Goal: Transaction & Acquisition: Purchase product/service

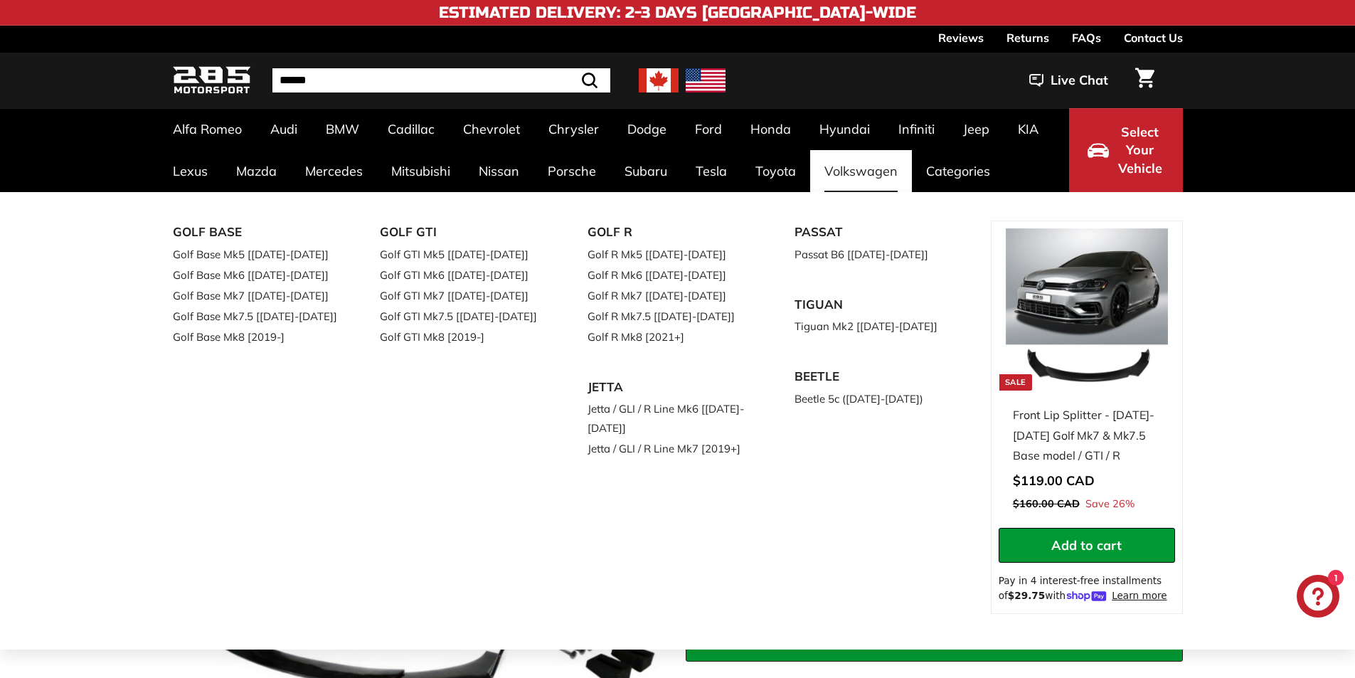
click at [837, 169] on link "Volkswagen" at bounding box center [861, 171] width 102 height 42
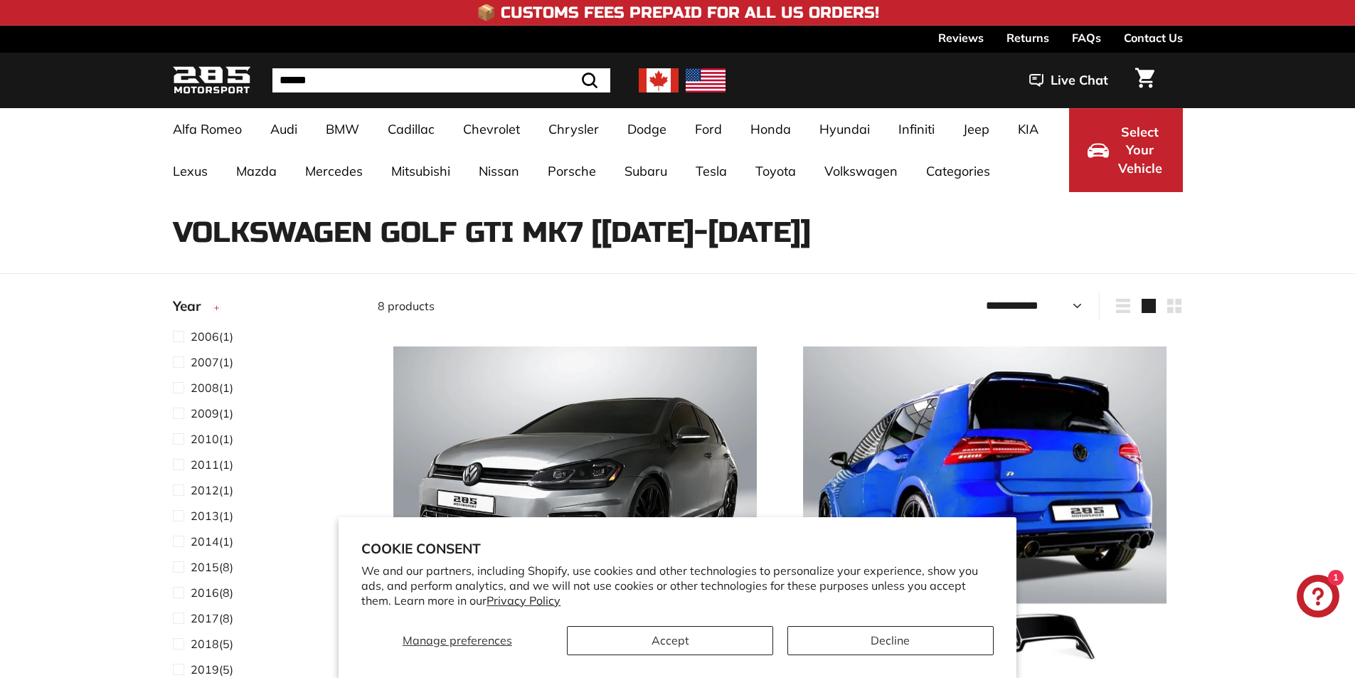
select select "**********"
click at [679, 621] on div "Manage preferences Accept Decline" at bounding box center [677, 635] width 632 height 40
click at [689, 630] on button "Accept" at bounding box center [670, 640] width 206 height 29
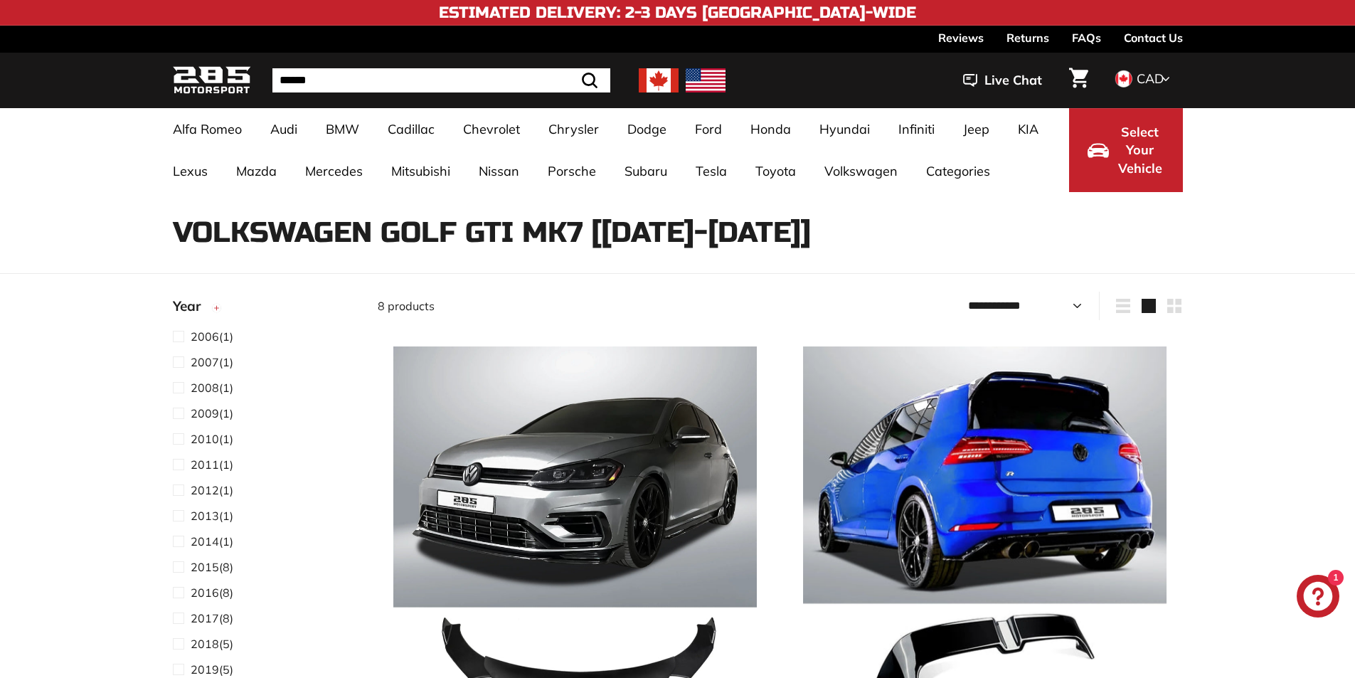
scroll to position [71, 0]
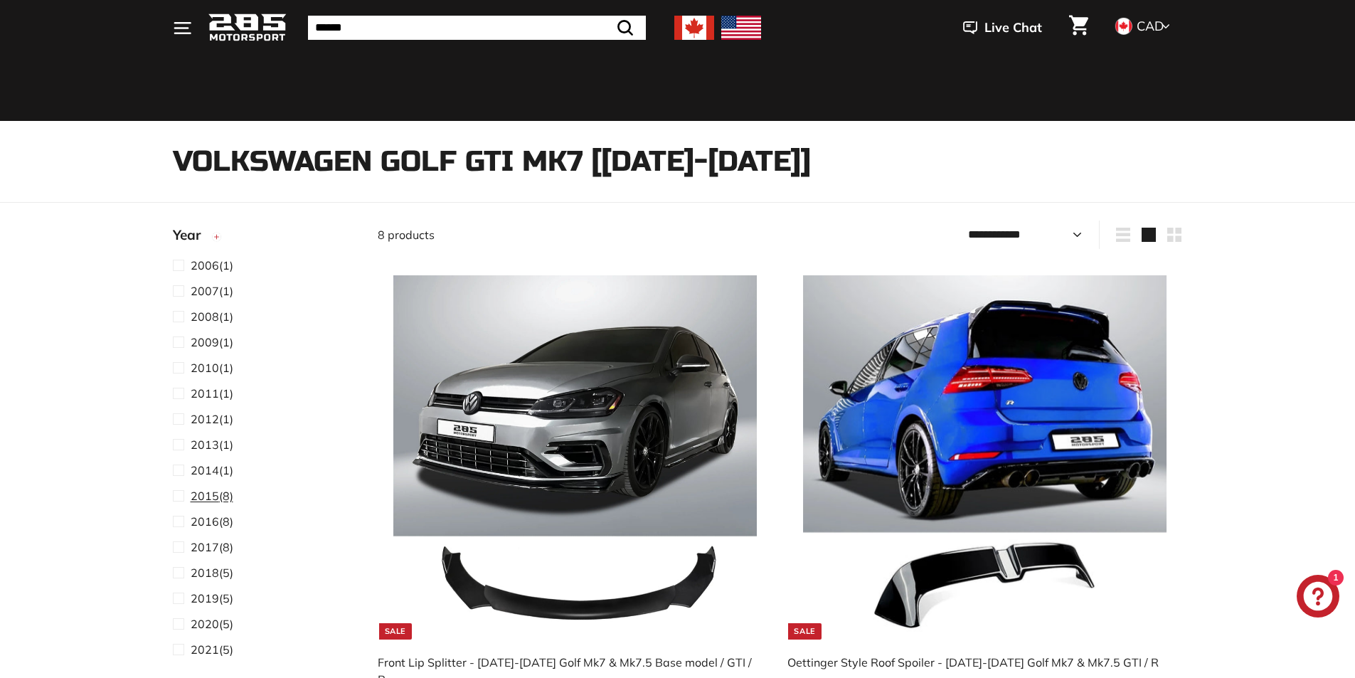
click at [176, 495] on span at bounding box center [182, 495] width 18 height 17
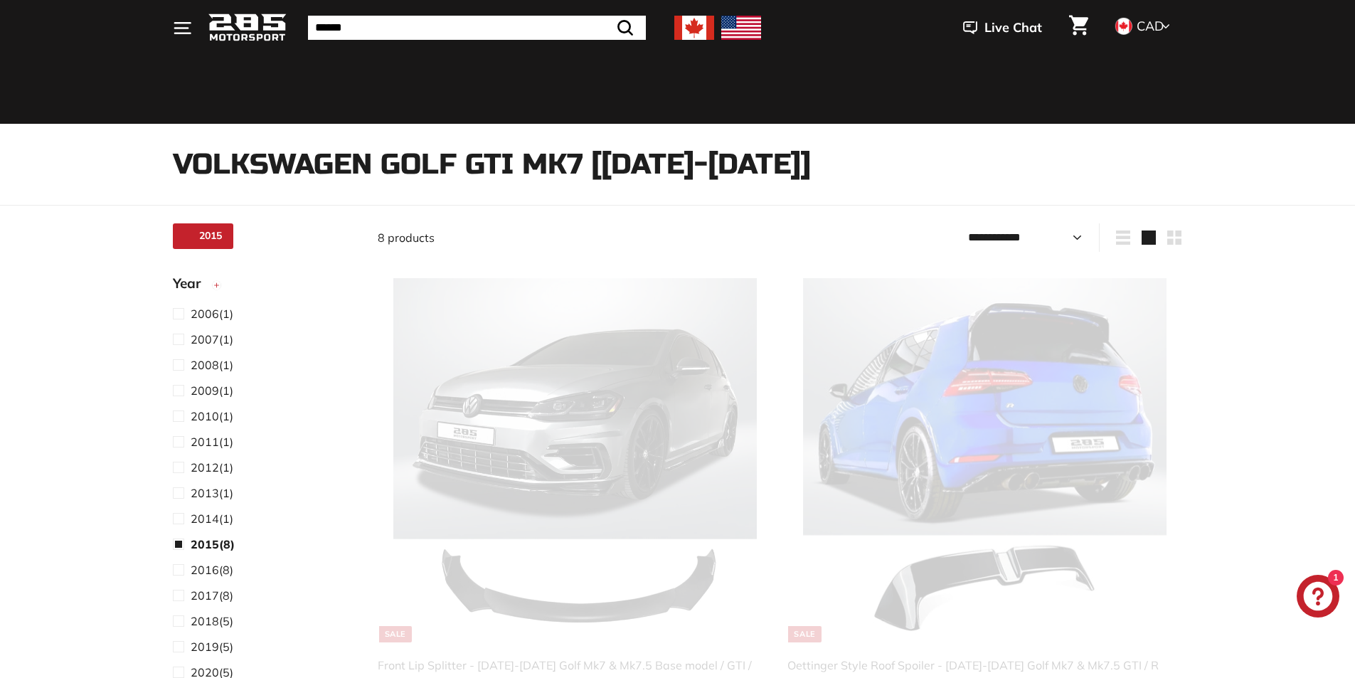
scroll to position [37, 0]
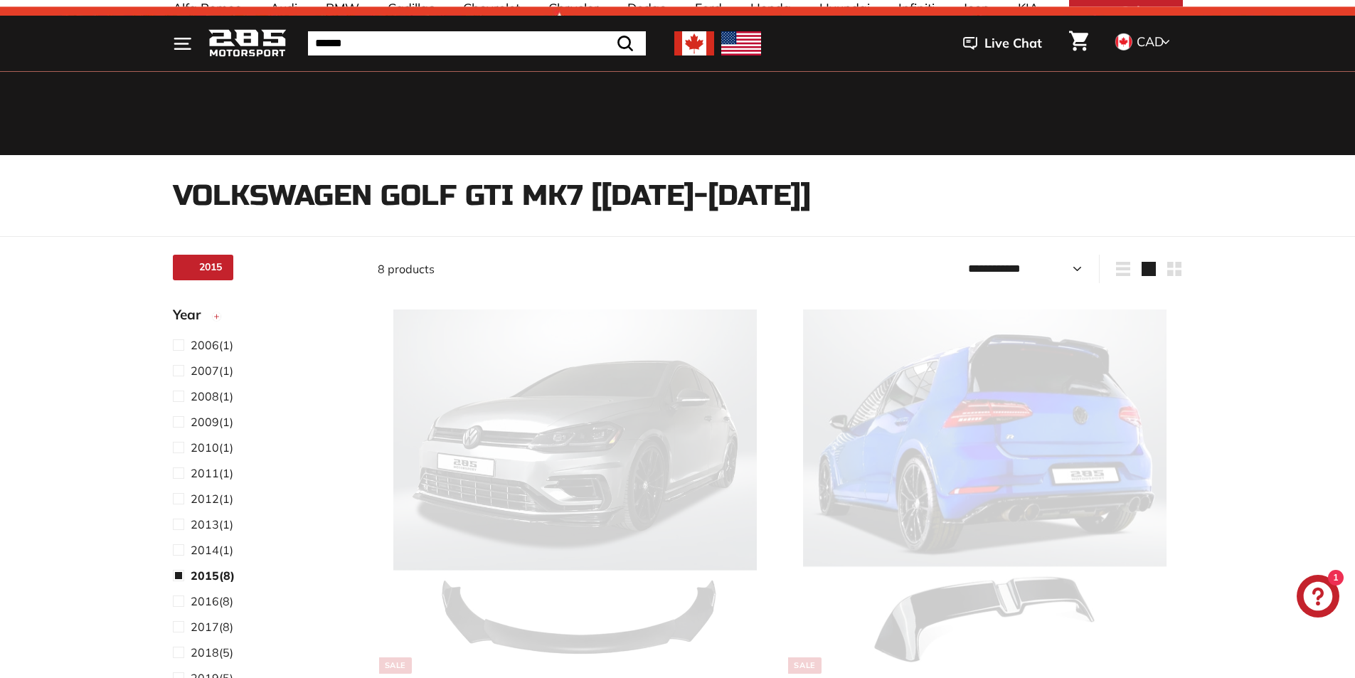
select select "**********"
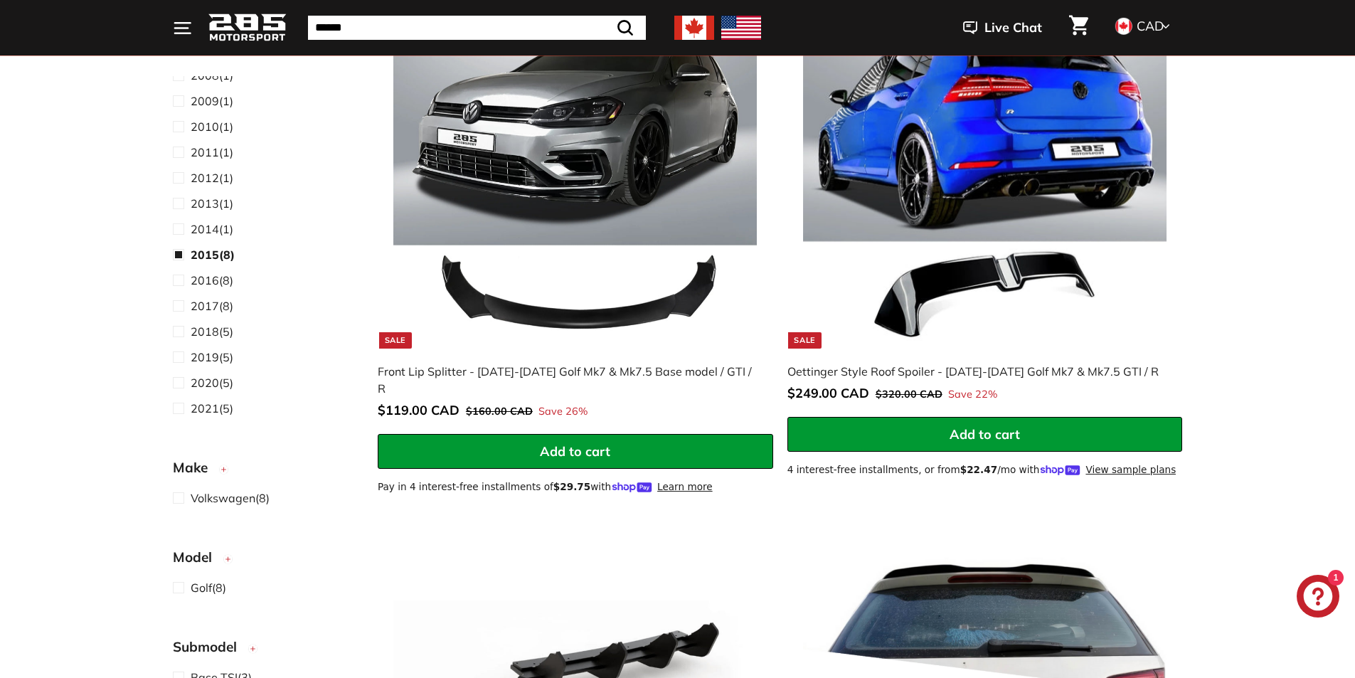
scroll to position [322, 0]
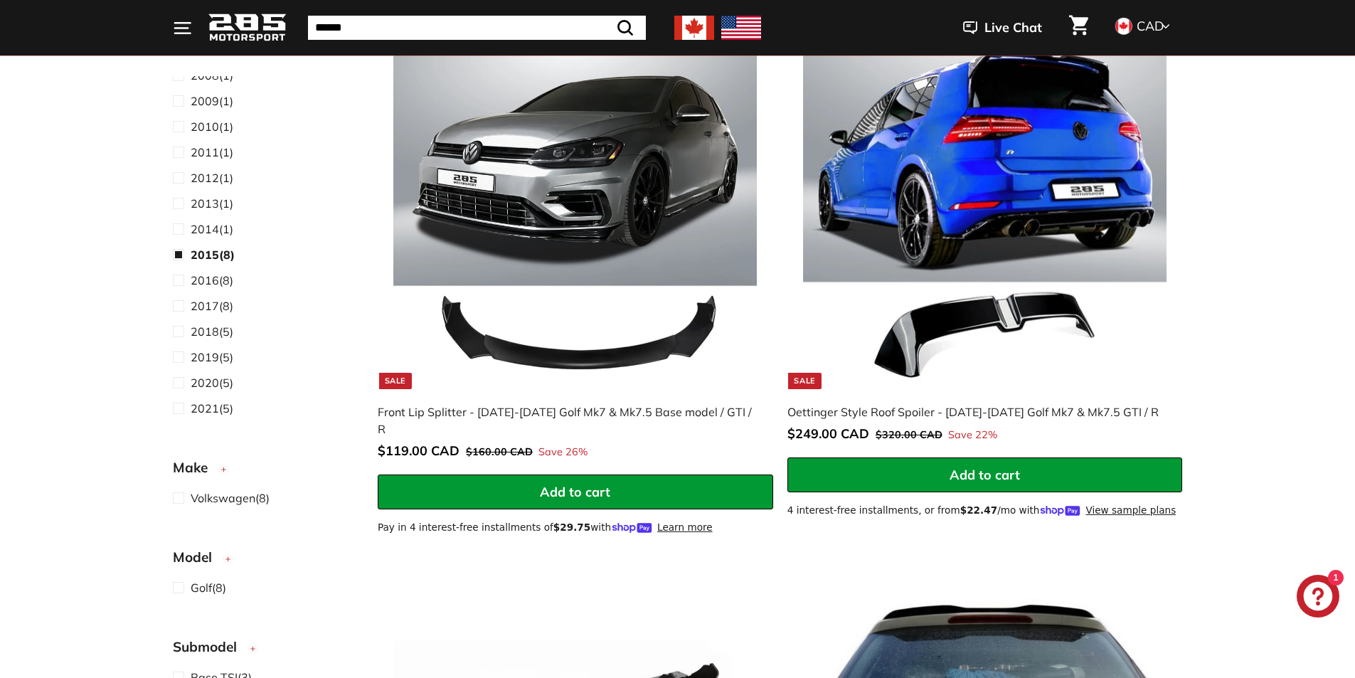
click at [495, 343] on img at bounding box center [575, 207] width 364 height 364
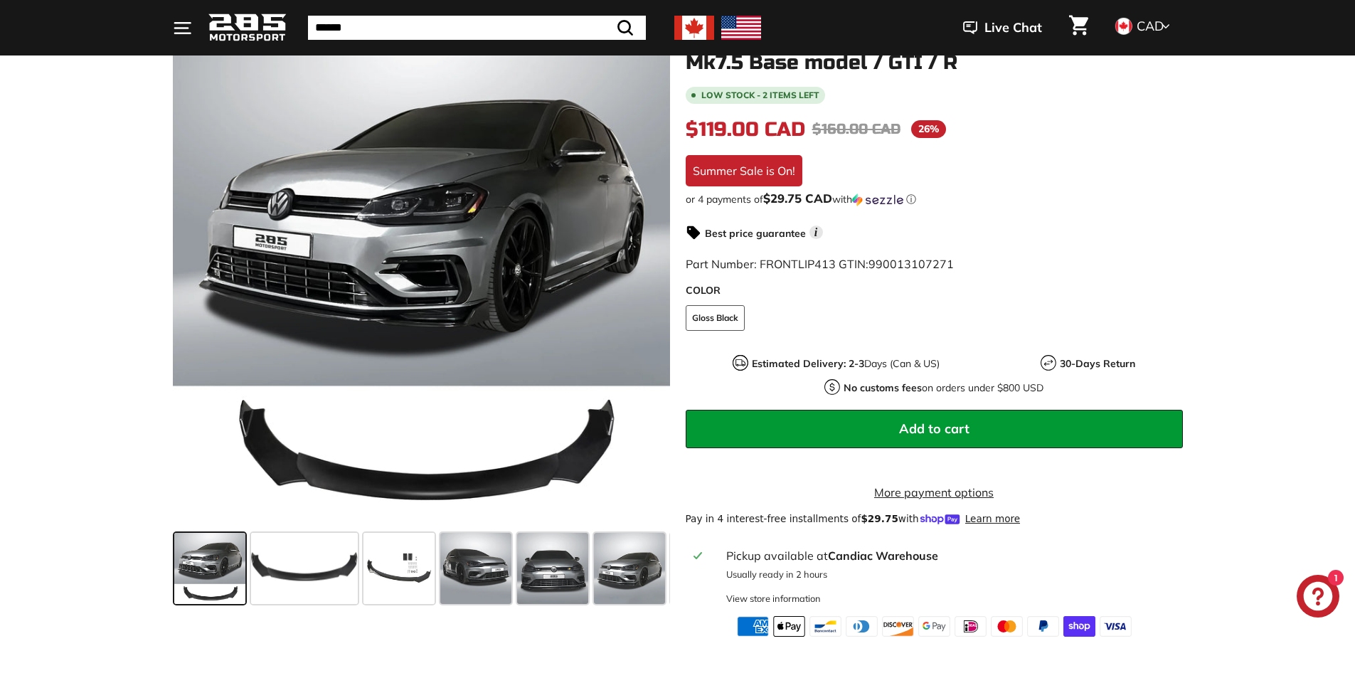
scroll to position [356, 0]
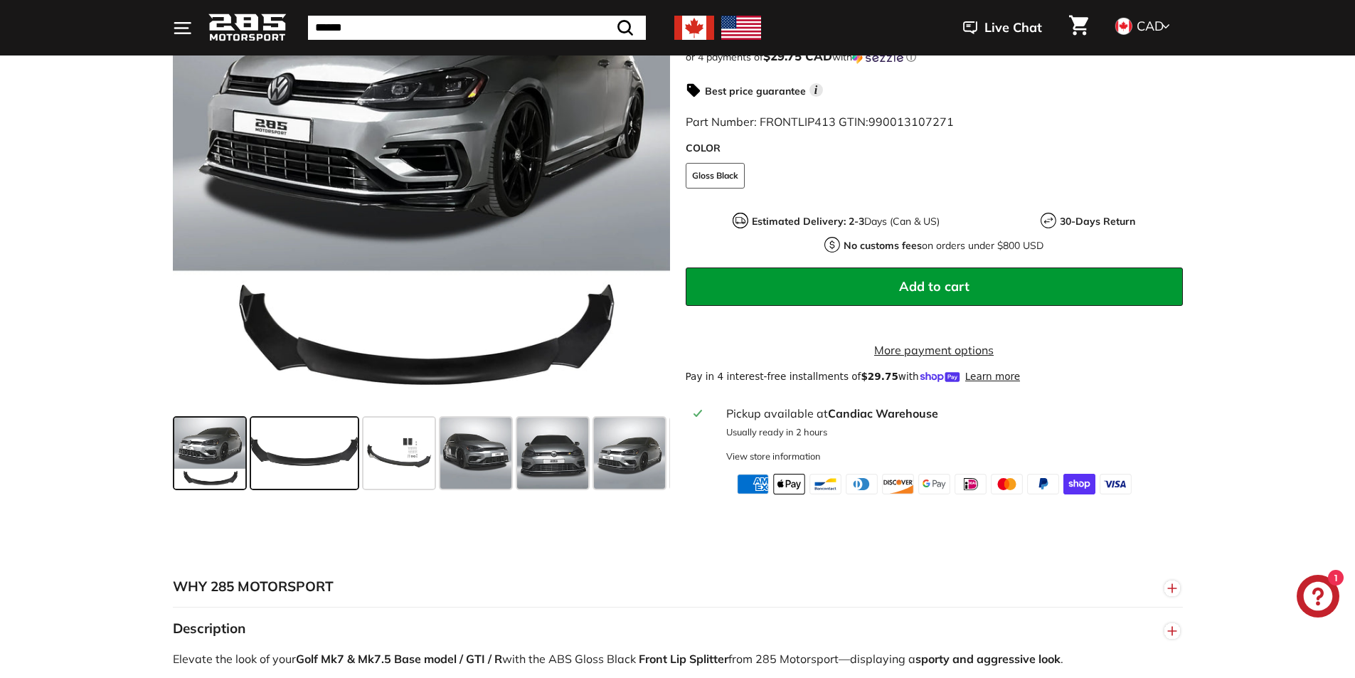
click at [294, 475] on span at bounding box center [304, 453] width 107 height 71
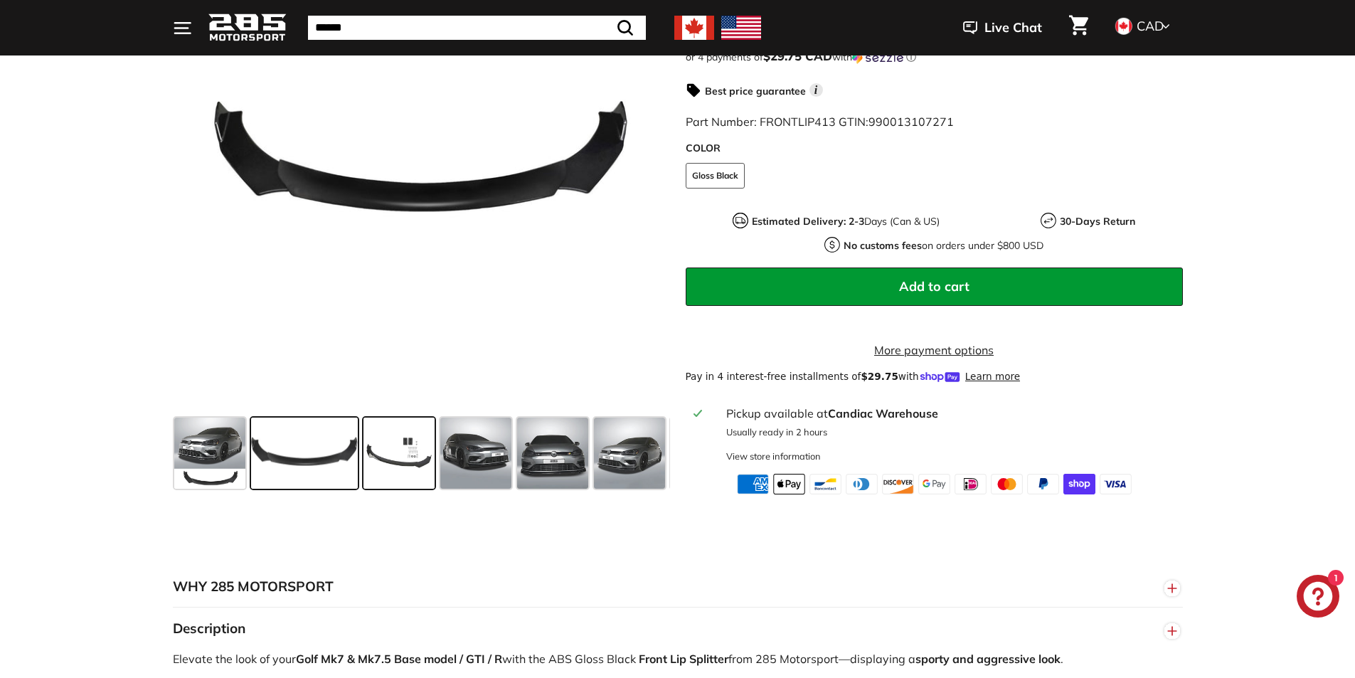
click at [389, 466] on span at bounding box center [399, 453] width 71 height 71
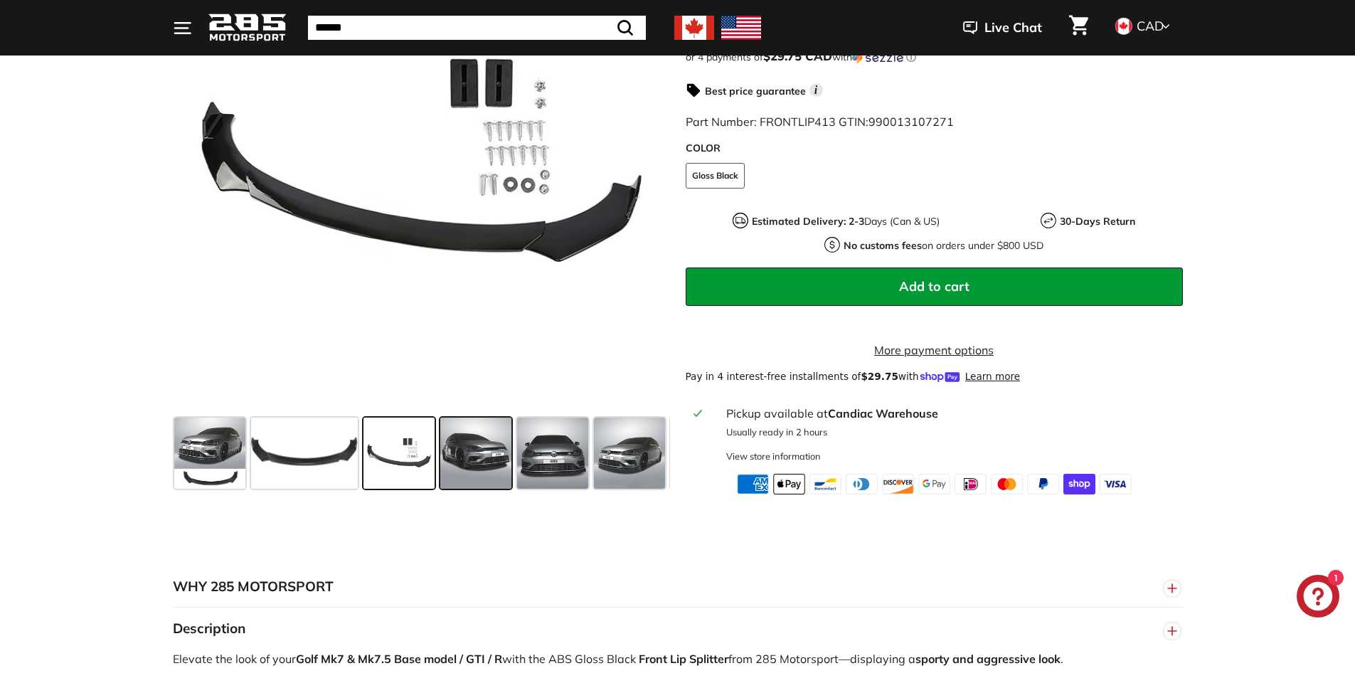
click at [490, 489] on span at bounding box center [475, 453] width 71 height 71
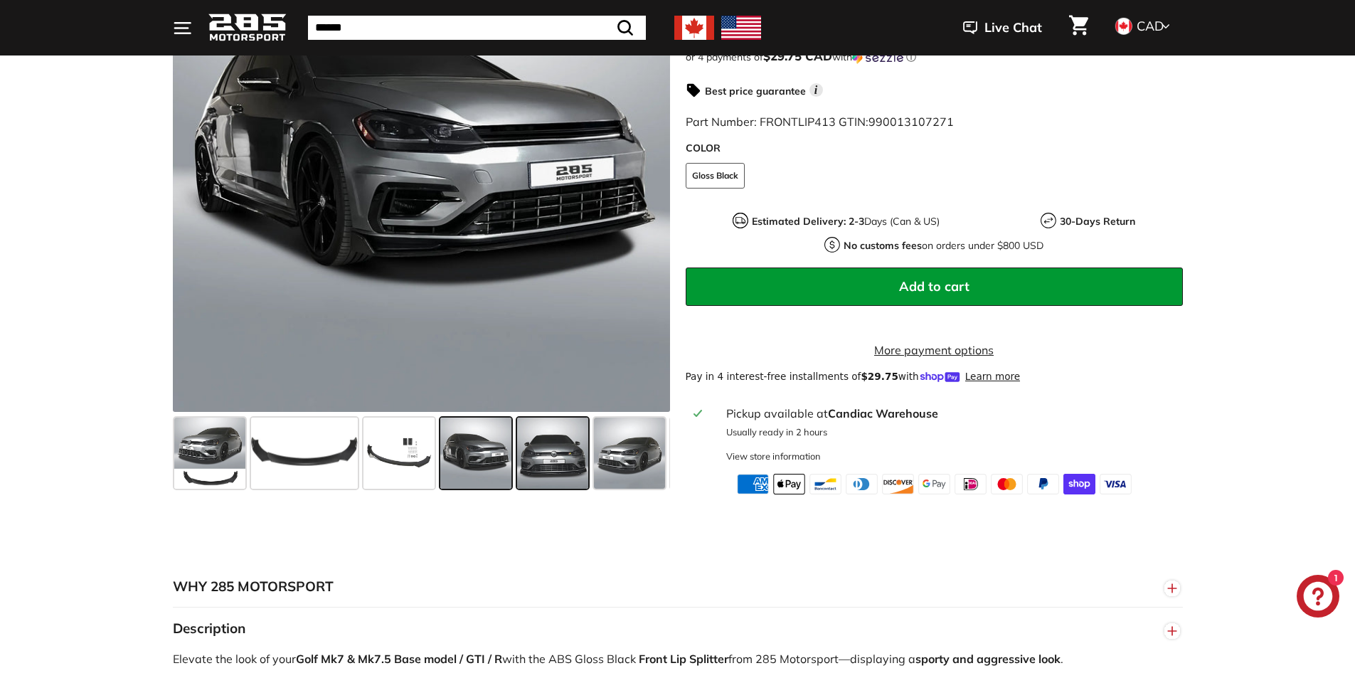
click at [521, 480] on span at bounding box center [552, 453] width 71 height 71
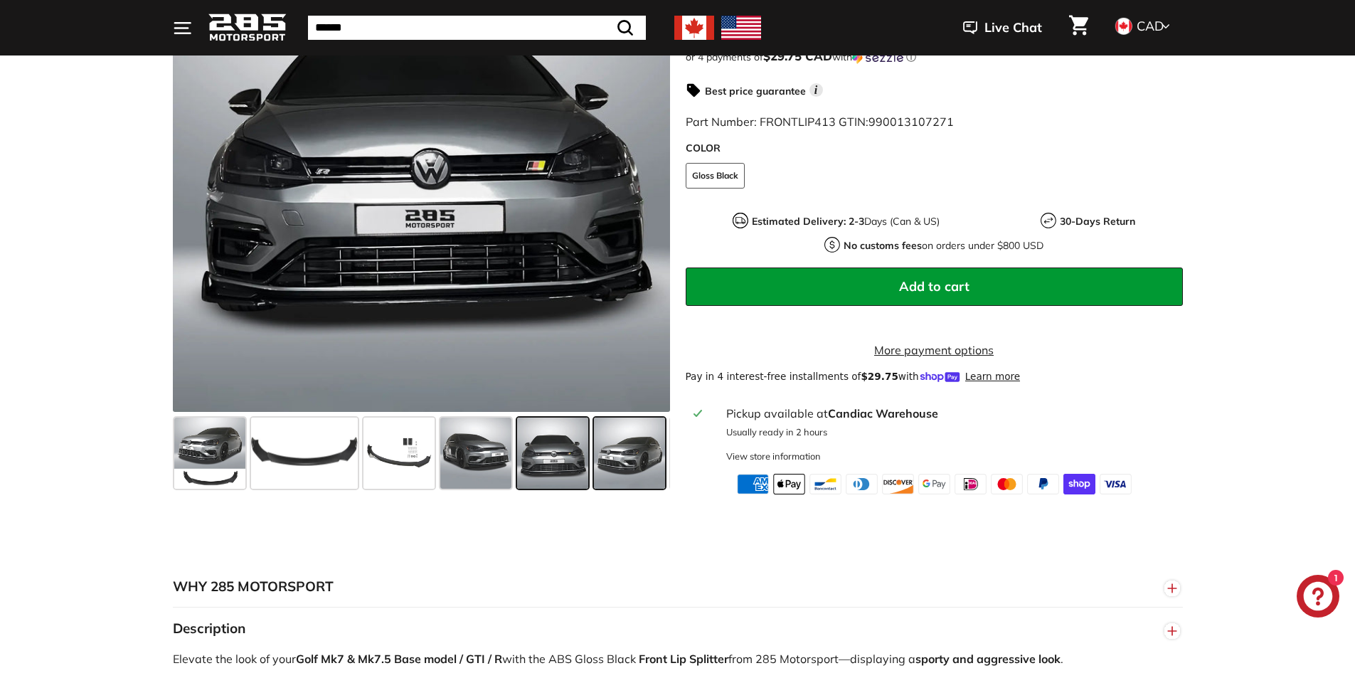
click at [628, 476] on span at bounding box center [629, 453] width 71 height 71
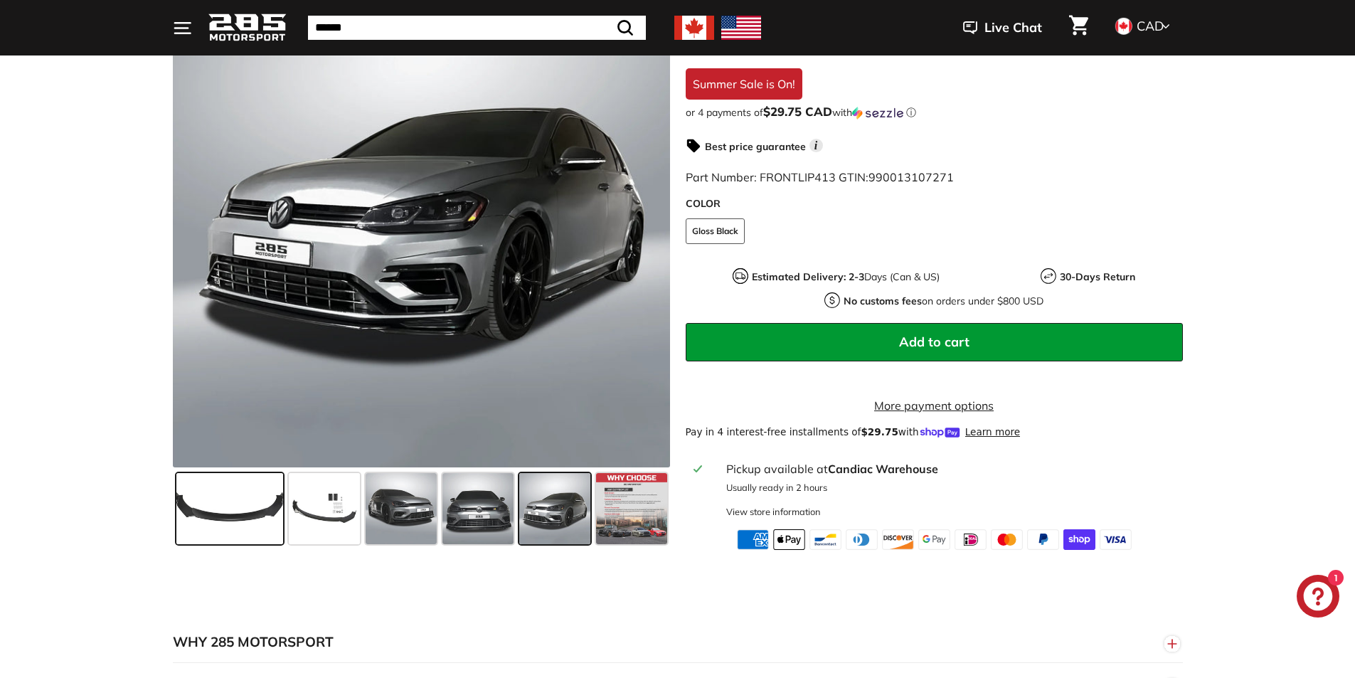
scroll to position [285, 0]
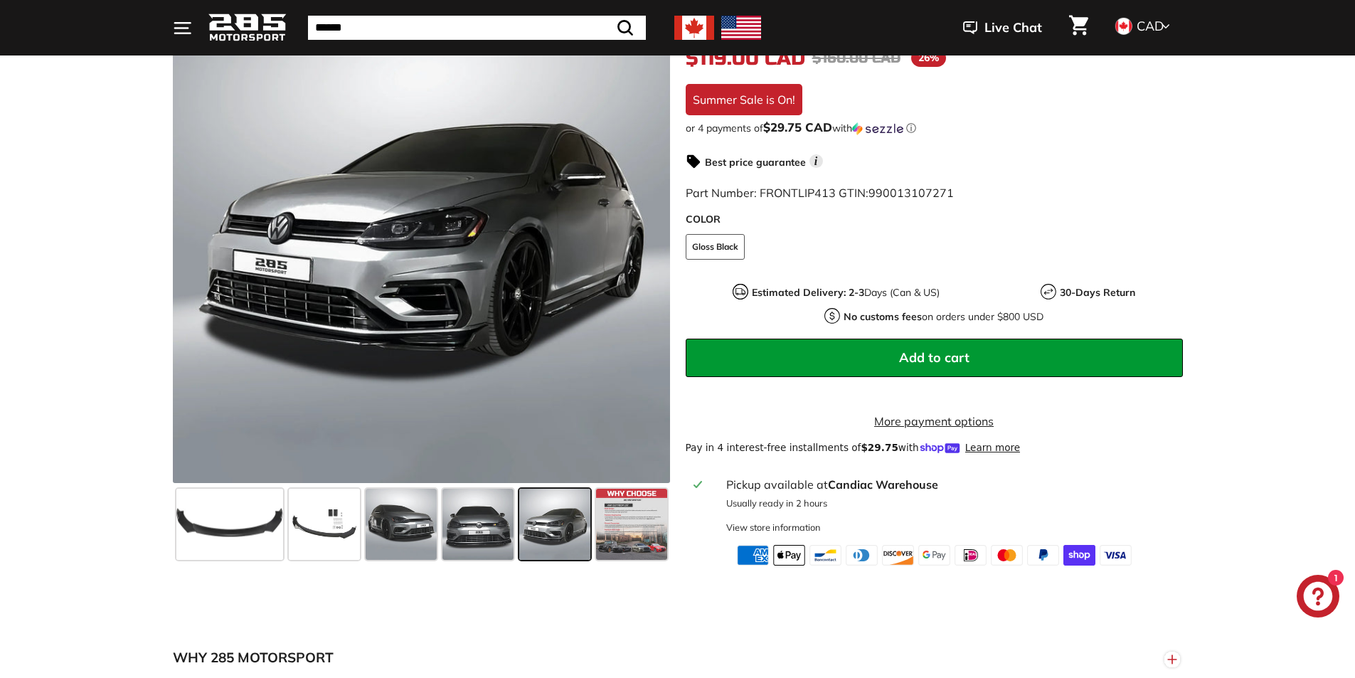
click at [894, 348] on button "Add to cart" at bounding box center [934, 358] width 497 height 38
